Goal: Navigation & Orientation: Find specific page/section

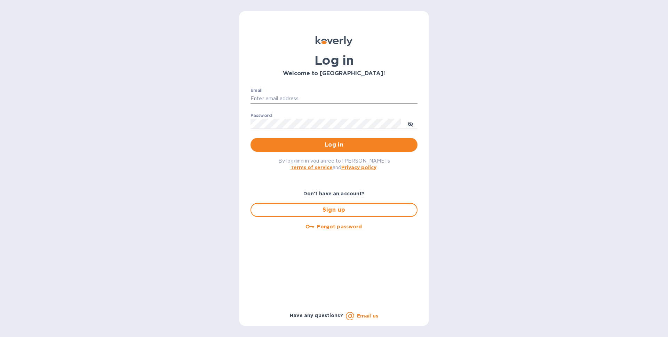
click at [287, 100] on input "Email" at bounding box center [334, 99] width 167 height 10
type input "faysol@goldbarwhiskey.com"
click at [251, 138] on button "Log in" at bounding box center [334, 145] width 167 height 14
